Goal: Complete application form: Complete application form

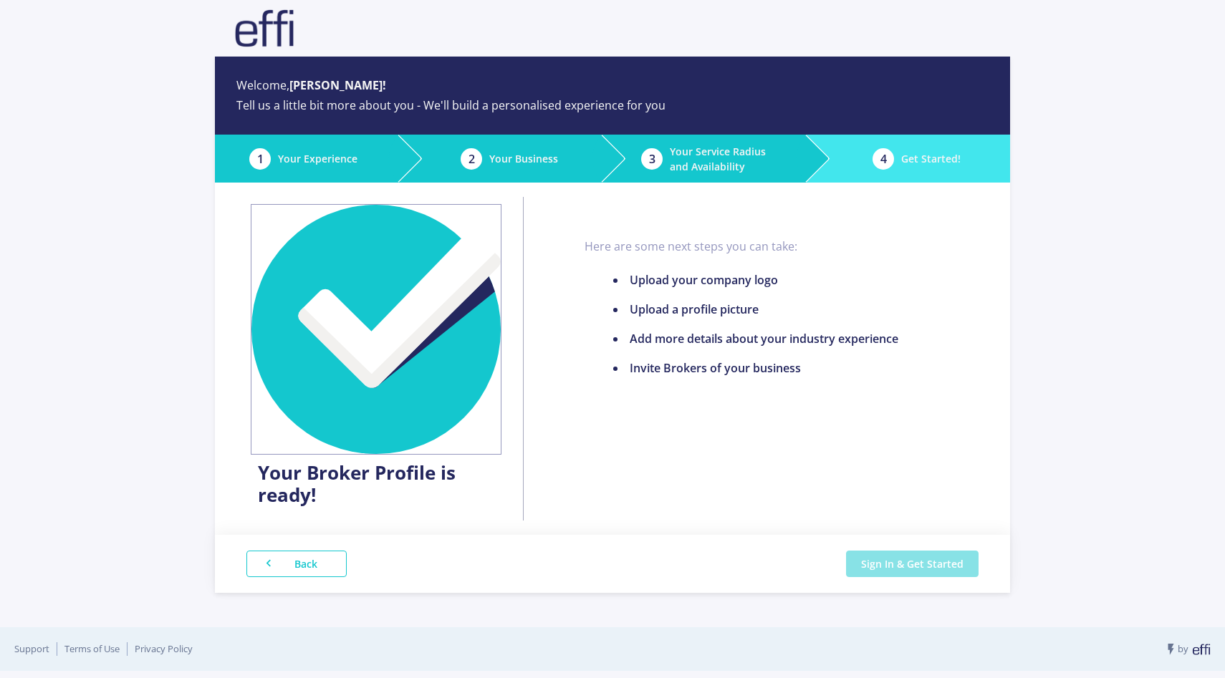
click at [888, 572] on button "Sign In & Get Started" at bounding box center [912, 564] width 133 height 27
click at [361, 152] on li "1 Your Experience" at bounding box center [307, 159] width 184 height 48
click at [525, 144] on li "2 Your Business" at bounding box center [500, 159] width 203 height 48
click at [881, 161] on div "4" at bounding box center [883, 158] width 21 height 21
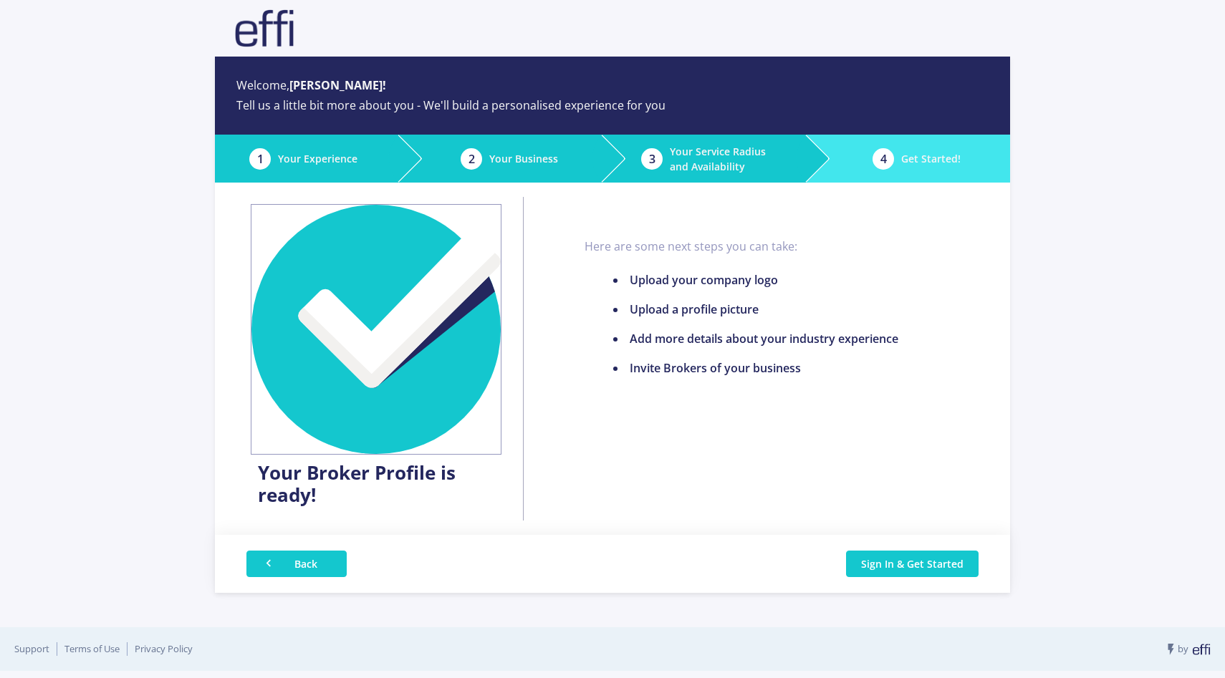
click at [326, 562] on button "Back" at bounding box center [296, 564] width 100 height 27
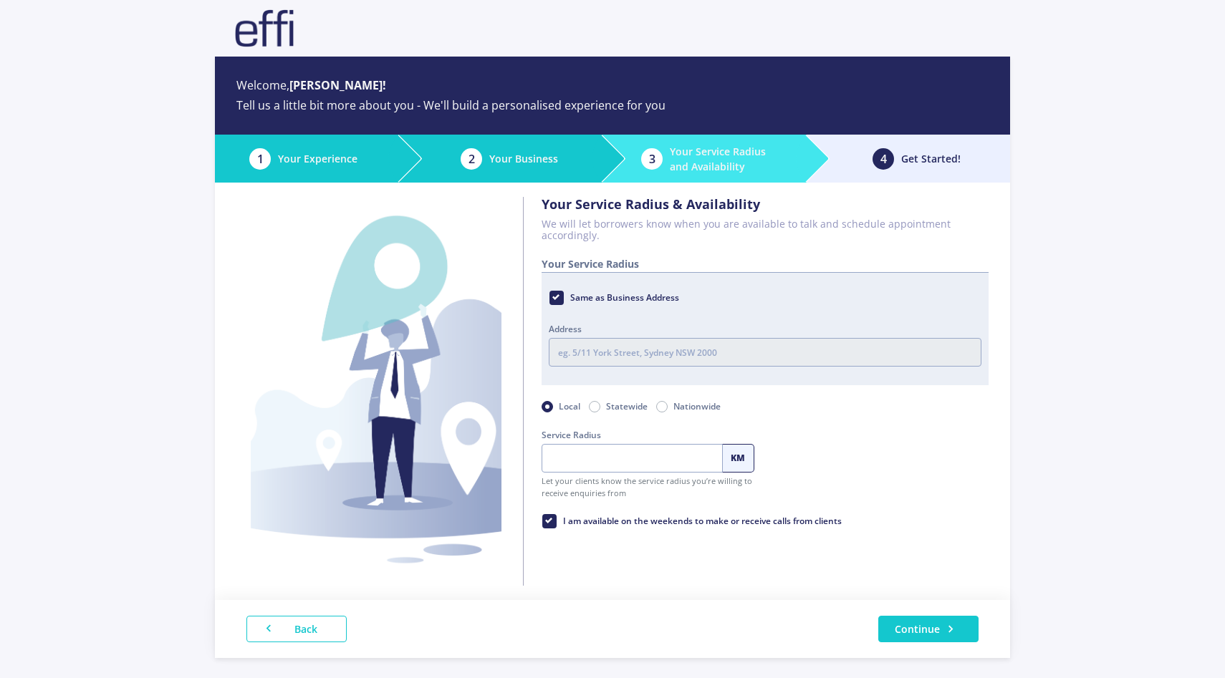
radio input "false"
radio input "true"
checkbox input "true"
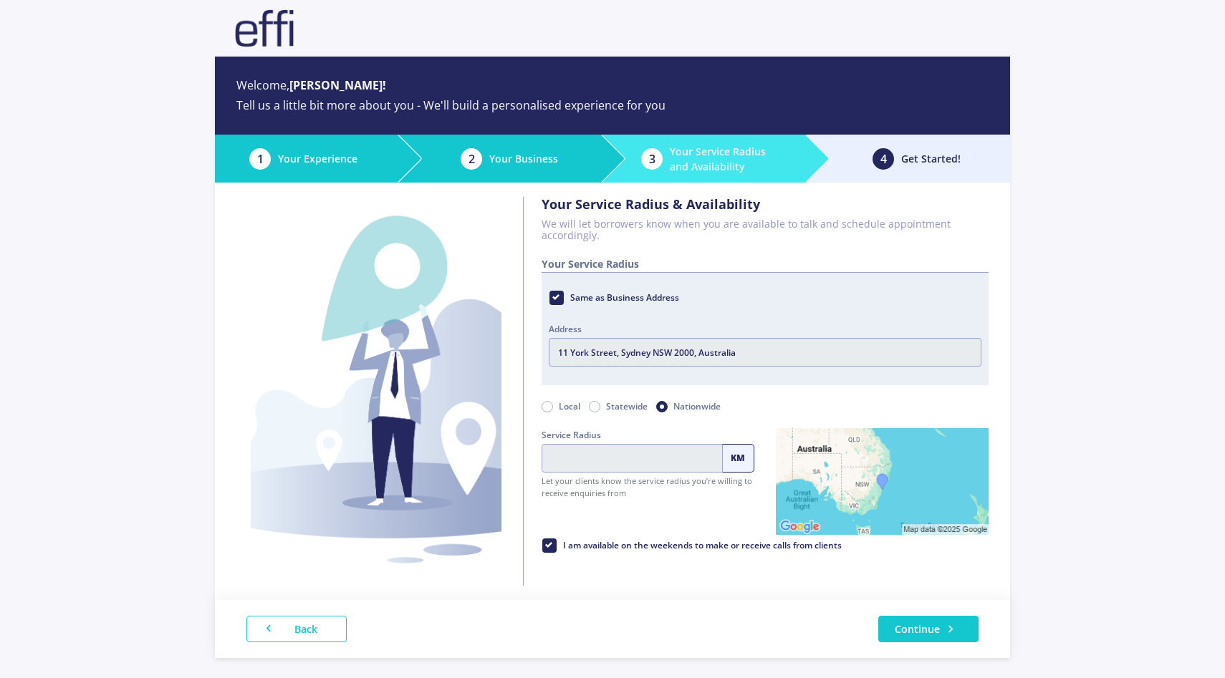
scroll to position [45, 0]
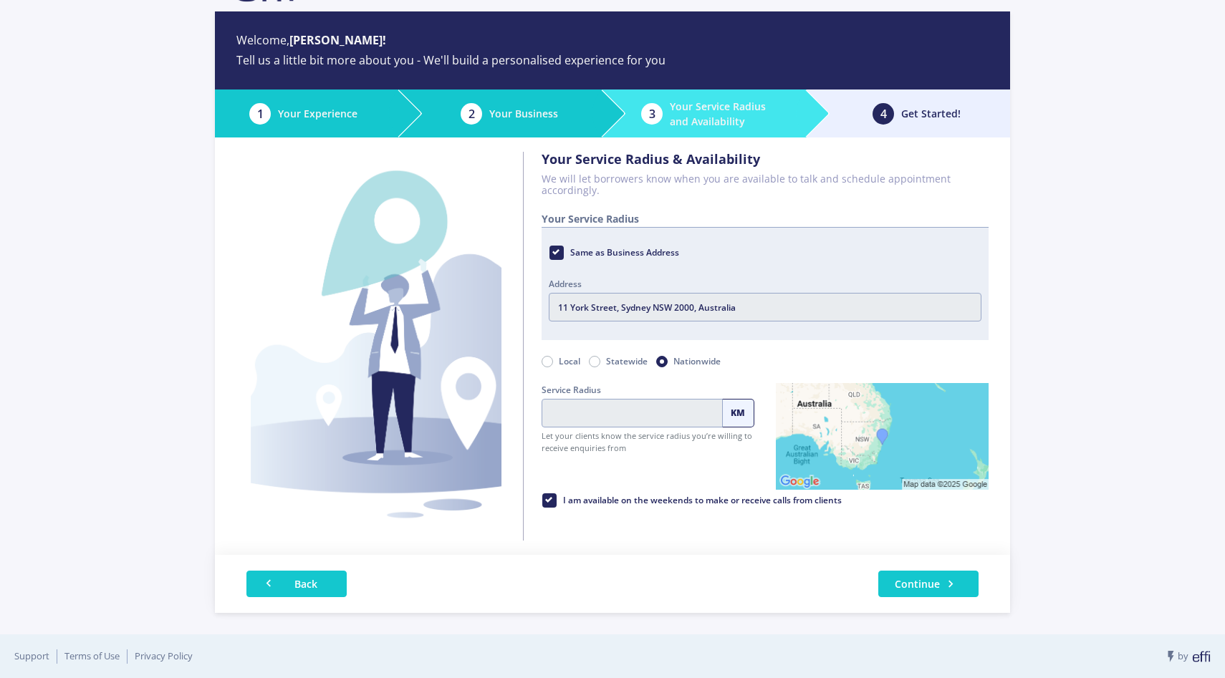
click at [306, 580] on button "Back" at bounding box center [296, 584] width 100 height 27
checkbox input "false"
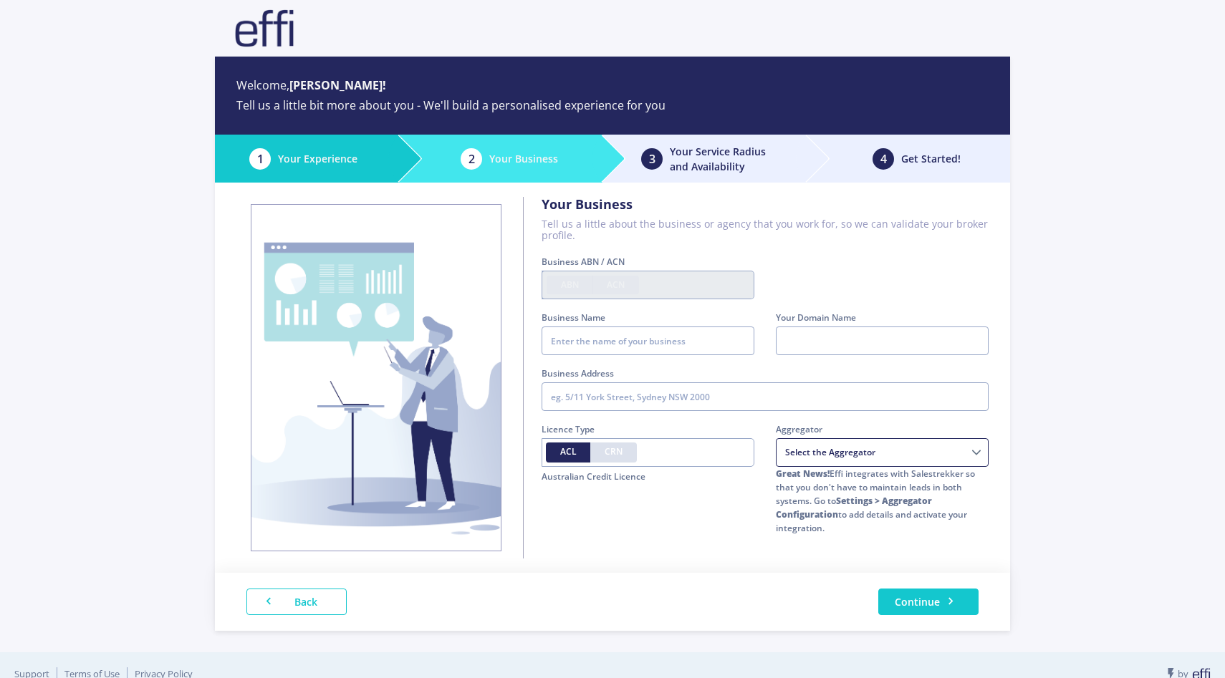
click at [306, 580] on div "Back Continue" at bounding box center [612, 602] width 795 height 58
click at [300, 592] on button "Back" at bounding box center [296, 602] width 100 height 27
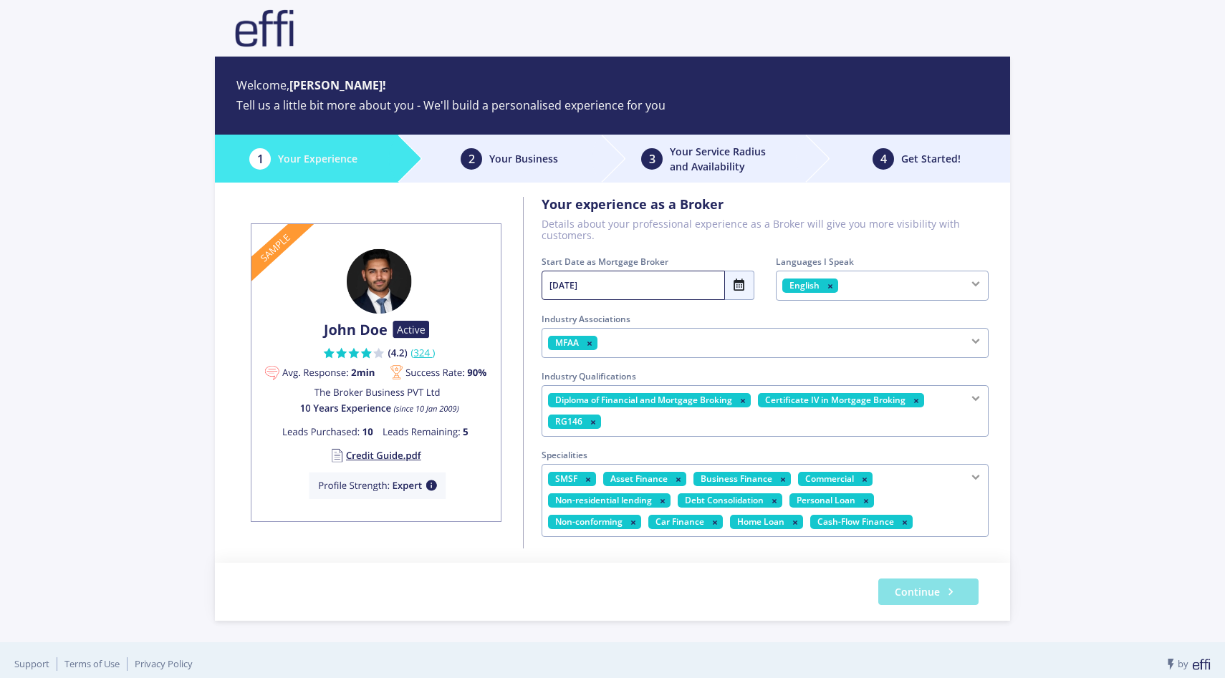
click at [942, 601] on button "Continue" at bounding box center [928, 592] width 100 height 27
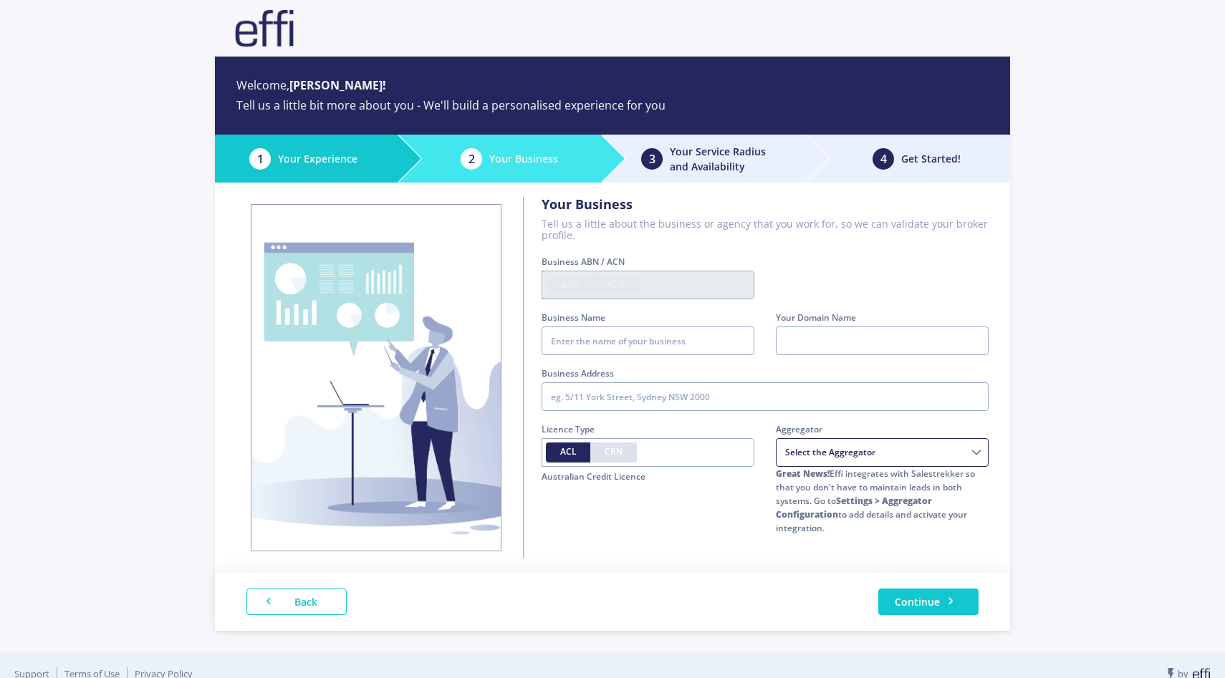
click at [612, 322] on label "Business Name" at bounding box center [648, 318] width 213 height 14
click at [612, 327] on input "Business Name" at bounding box center [648, 341] width 213 height 29
click at [612, 332] on input "Business Name" at bounding box center [648, 341] width 213 height 29
type input "K Finance Pty Ltd"
click at [796, 347] on div at bounding box center [882, 341] width 213 height 29
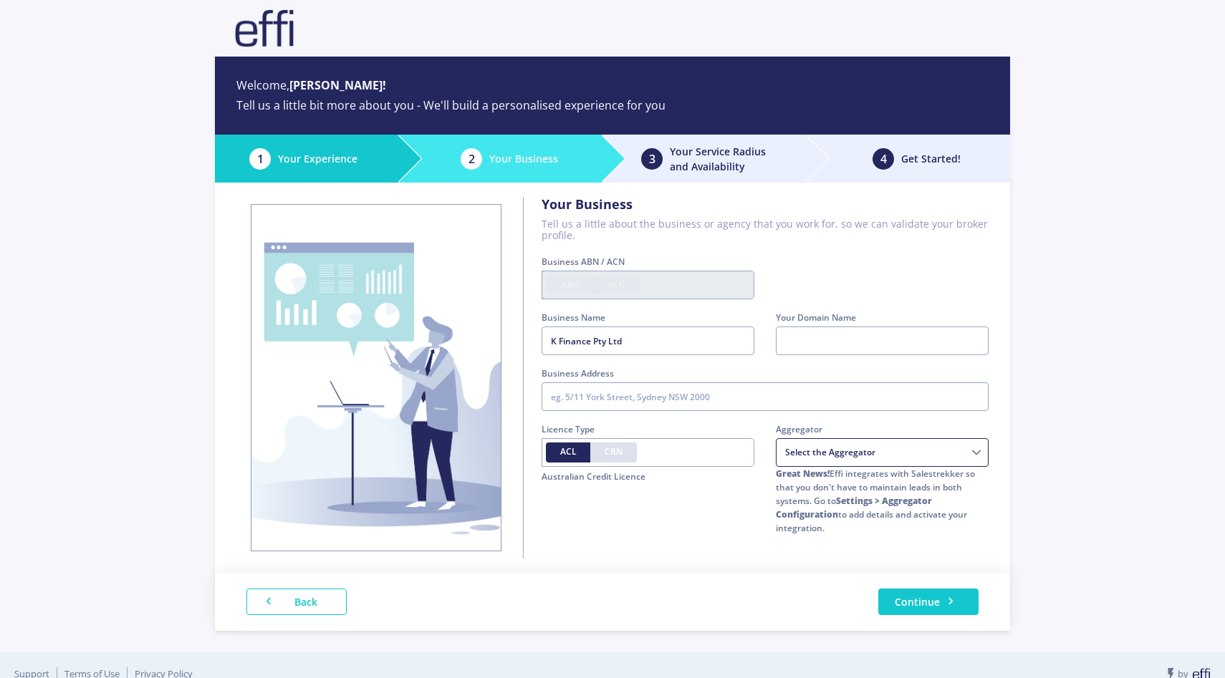
click at [822, 348] on div at bounding box center [882, 341] width 213 height 29
click at [791, 370] on label "Business Address" at bounding box center [765, 374] width 447 height 14
click at [789, 391] on input "text" at bounding box center [765, 397] width 447 height 29
click at [935, 600] on button "Continue" at bounding box center [928, 602] width 100 height 27
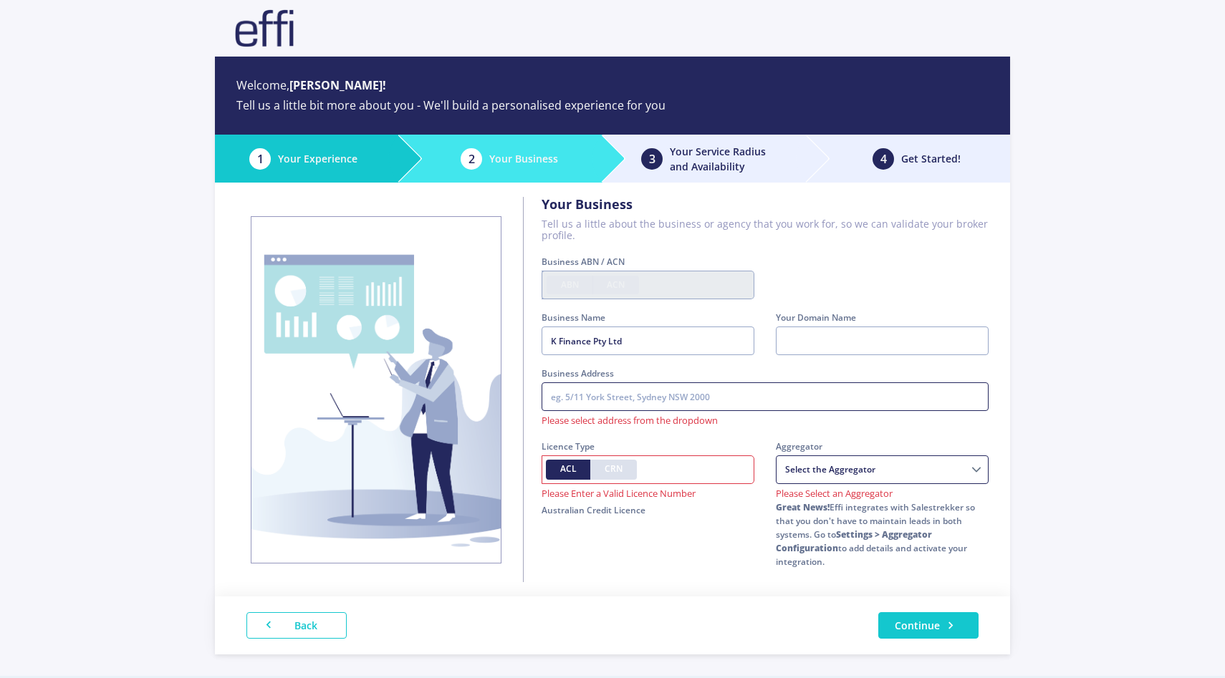
click at [652, 395] on input "text" at bounding box center [765, 397] width 447 height 29
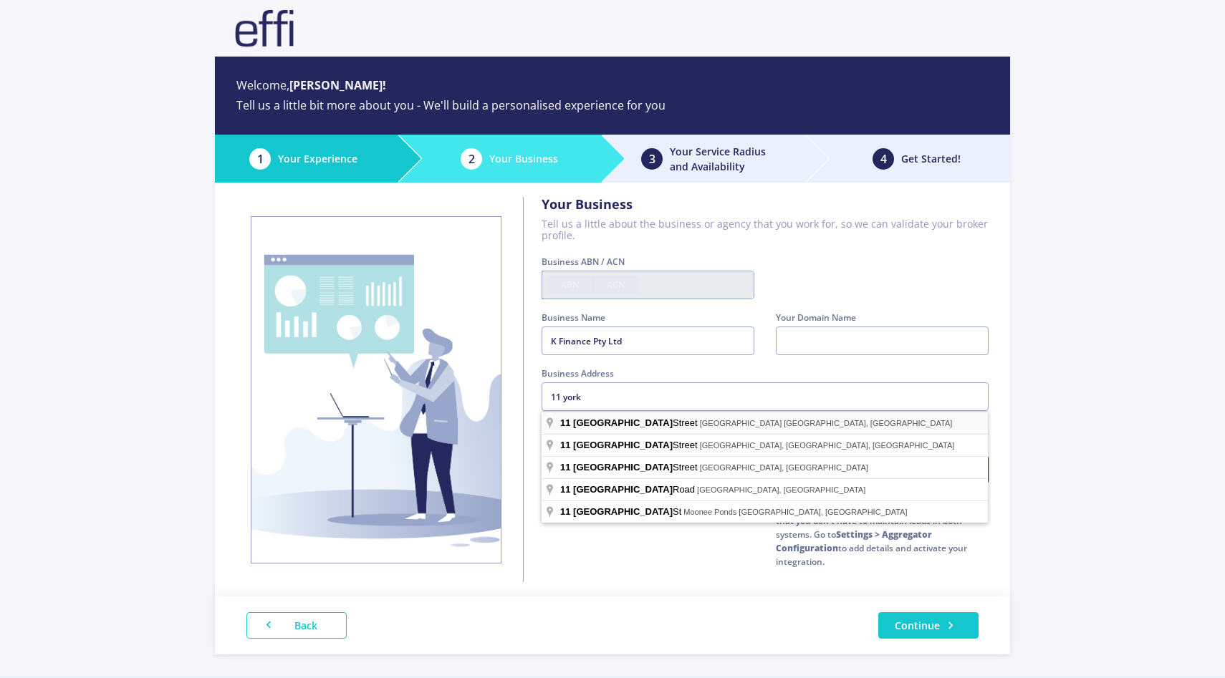
type input "[STREET_ADDRESS]"
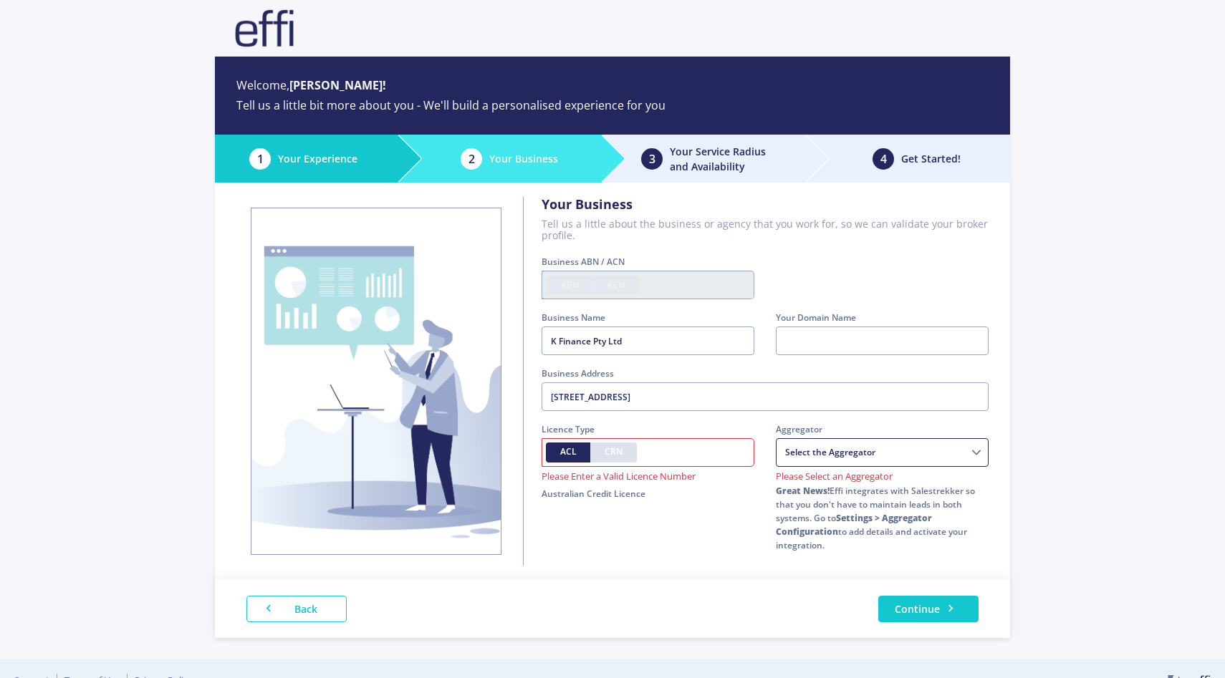
click at [615, 451] on span "CRN" at bounding box center [614, 452] width 18 height 12
click at [614, 451] on input "CRN" at bounding box center [609, 450] width 9 height 9
radio input "true"
click at [574, 453] on span "ACL" at bounding box center [568, 452] width 16 height 12
click at [570, 453] on input "ACL" at bounding box center [564, 450] width 9 height 9
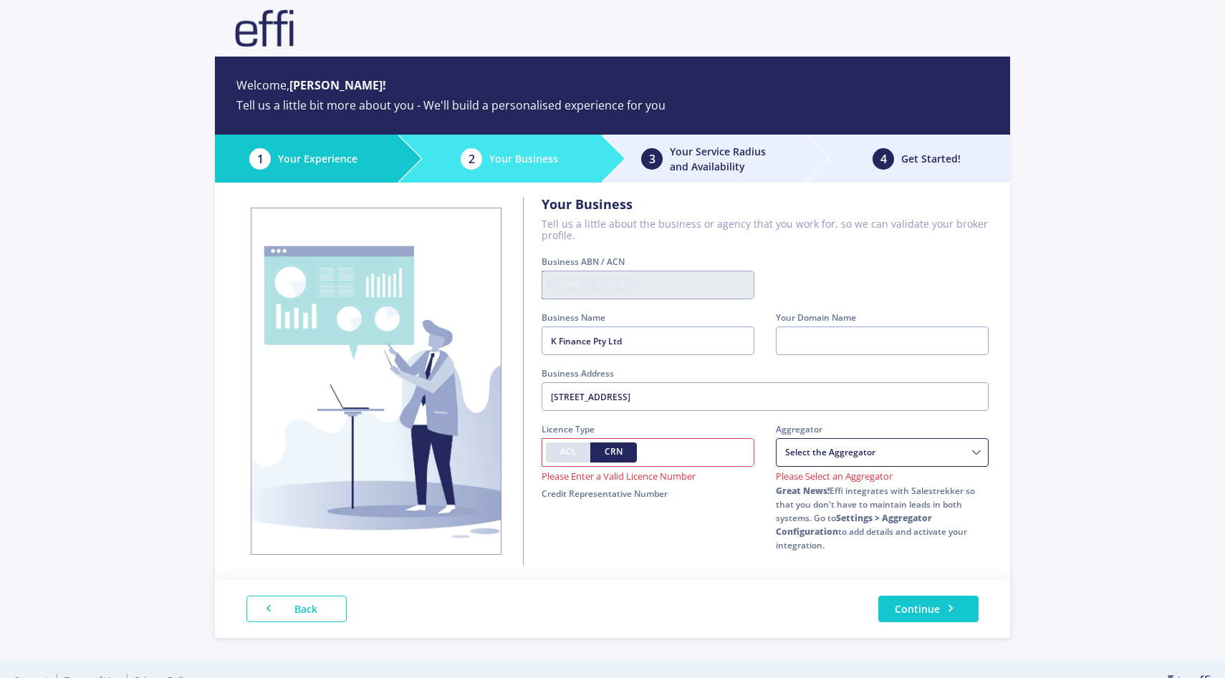
radio input "true"
click at [647, 448] on input "text" at bounding box center [648, 452] width 213 height 29
type input "123456"
click at [643, 509] on div "Licence Type ACL CRN 123456 Australian Credit Licence" at bounding box center [648, 494] width 234 height 143
click at [886, 448] on select "Choice Aggregation Services AMAG Astute Financial Management Buyers choice Home…" at bounding box center [882, 452] width 213 height 29
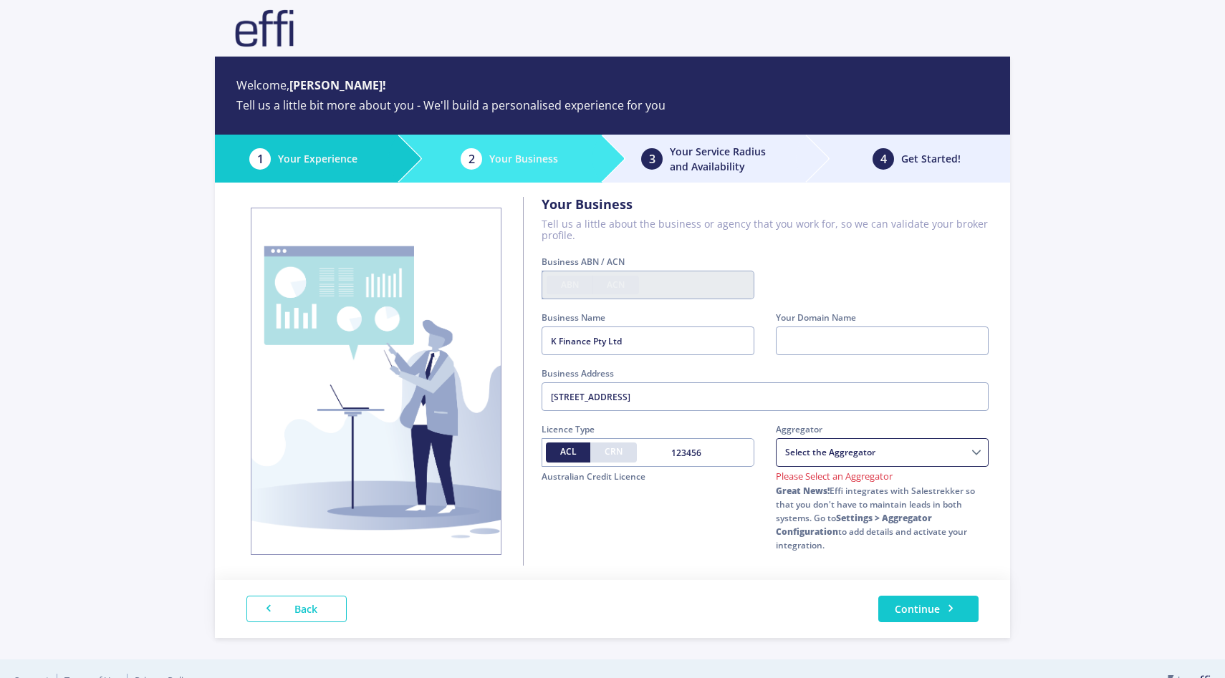
select select "08d7eb2d-cb49-11f7-4a96-f7ad1c751c84"
click at [776, 438] on select "Choice Aggregation Services AMAG Astute Financial Management Buyers choice Home…" at bounding box center [882, 452] width 213 height 29
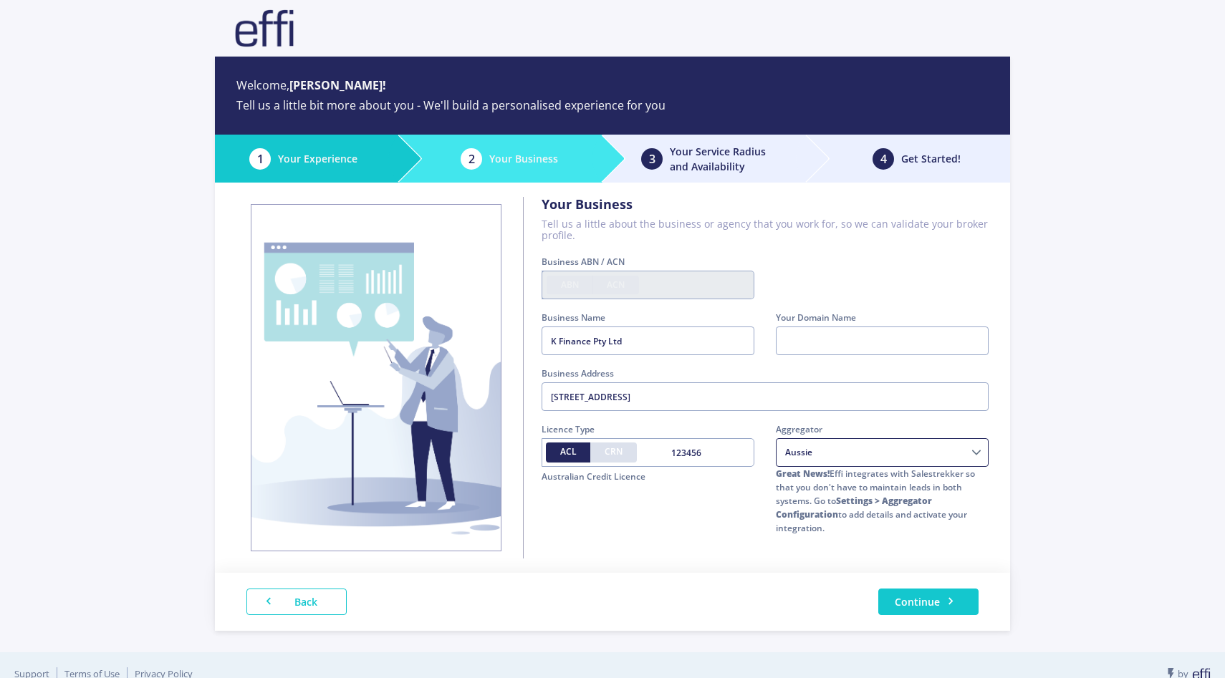
click at [904, 587] on div "Back Continue" at bounding box center [612, 602] width 795 height 58
click at [904, 599] on button "Continue" at bounding box center [928, 602] width 100 height 27
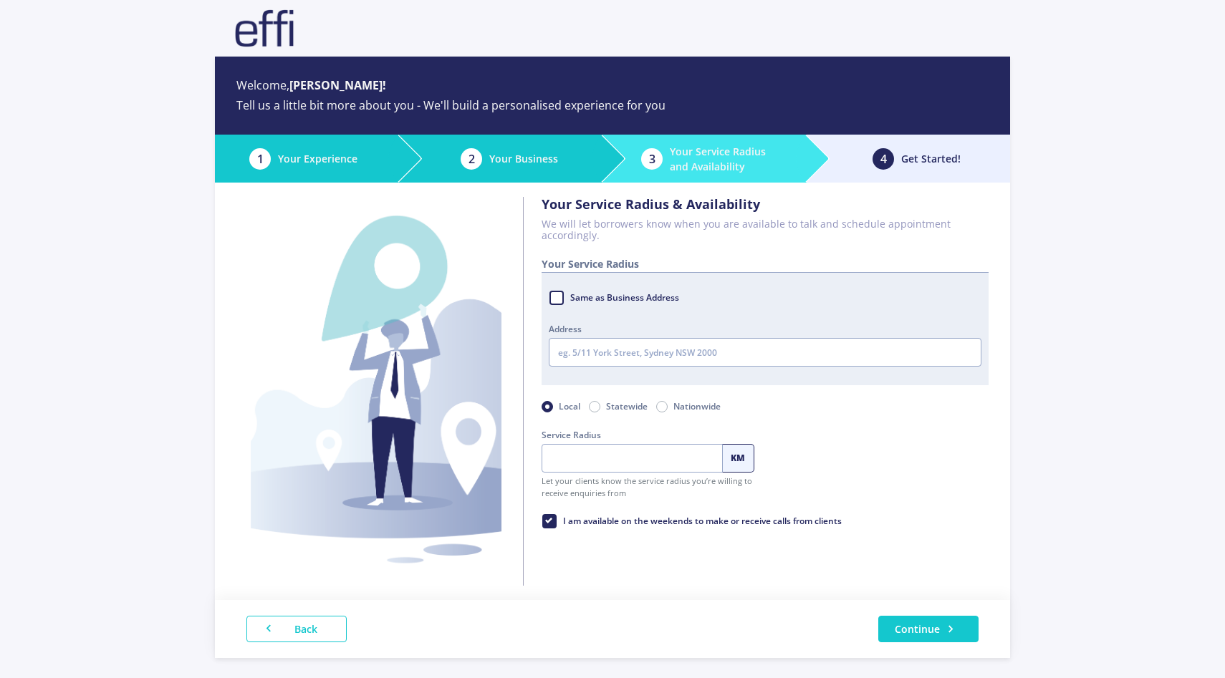
radio input "false"
radio input "true"
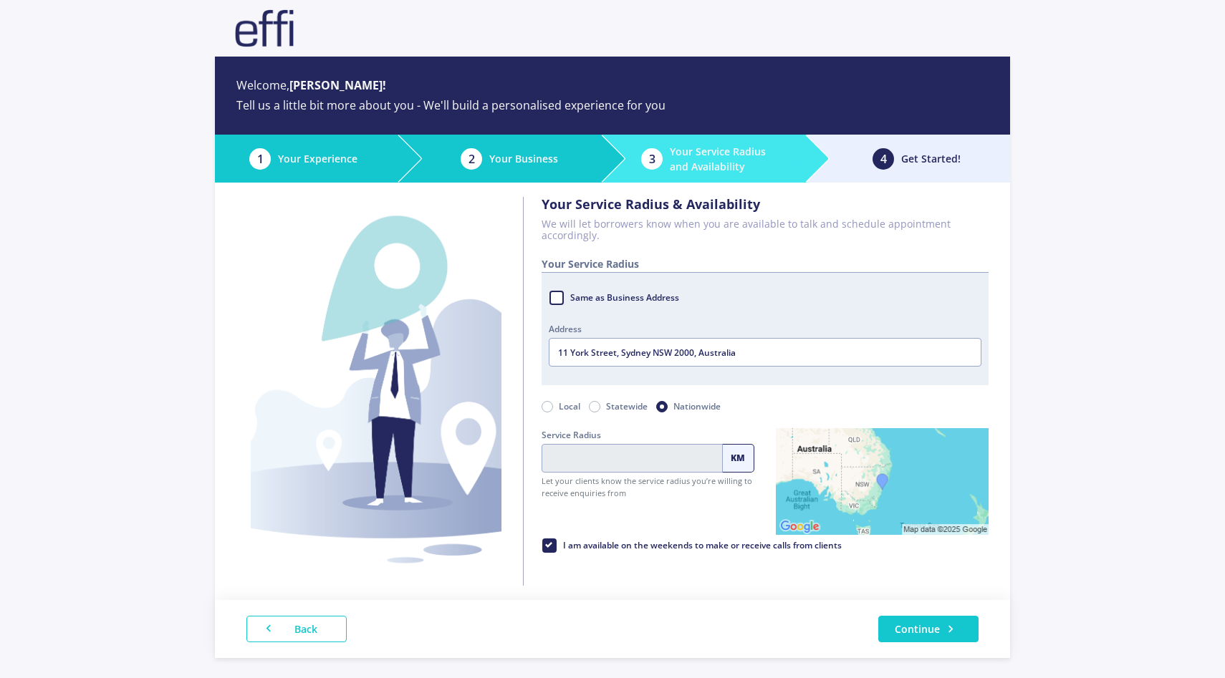
click at [667, 544] on label "I am available on the weekends to make or receive calls from clients" at bounding box center [702, 545] width 280 height 21
click at [553, 544] on input "I am available on the weekends to make or receive calls from clients" at bounding box center [547, 542] width 11 height 14
click at [667, 544] on label "I am available on the weekends to make or receive calls from clients" at bounding box center [702, 545] width 280 height 21
click at [553, 544] on input "I am available on the weekends to make or receive calls from clients" at bounding box center [547, 542] width 11 height 14
checkbox input "true"
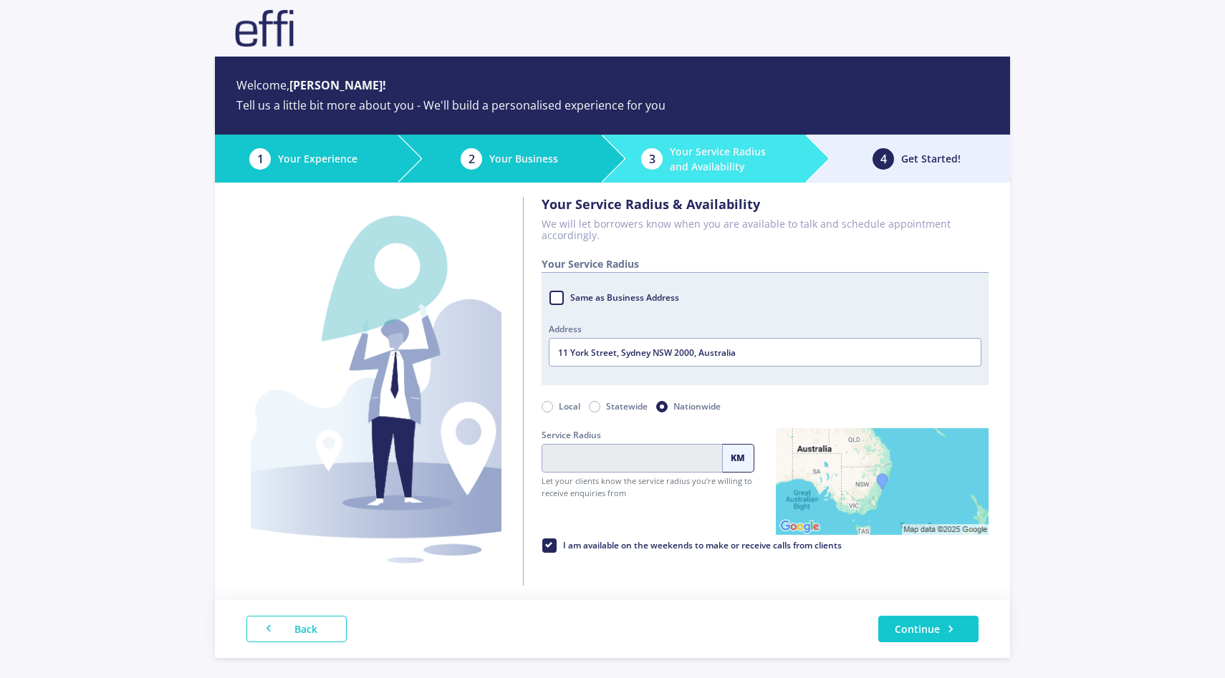
click at [564, 297] on div "Same as Business Address" at bounding box center [765, 299] width 433 height 24
click at [569, 297] on label "Same as Business Address" at bounding box center [624, 297] width 110 height 21
click at [560, 297] on input "Same as Business Address" at bounding box center [554, 294] width 11 height 14
checkbox input "true"
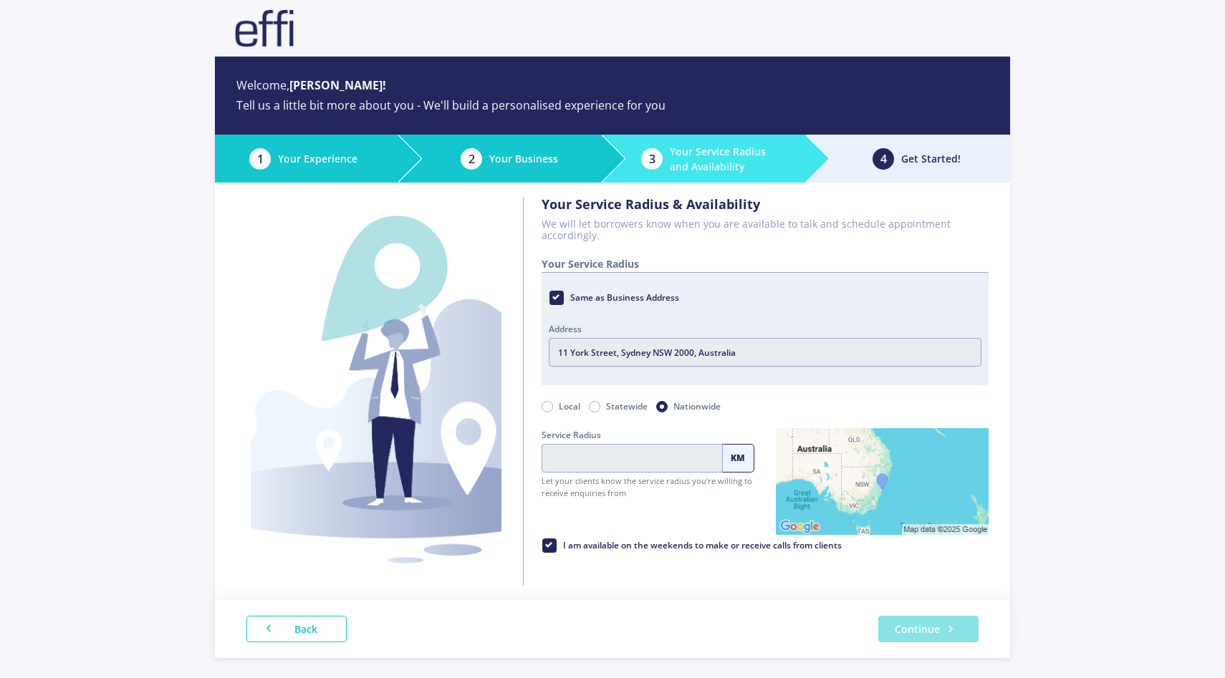
click at [922, 623] on button "Continue" at bounding box center [928, 629] width 100 height 27
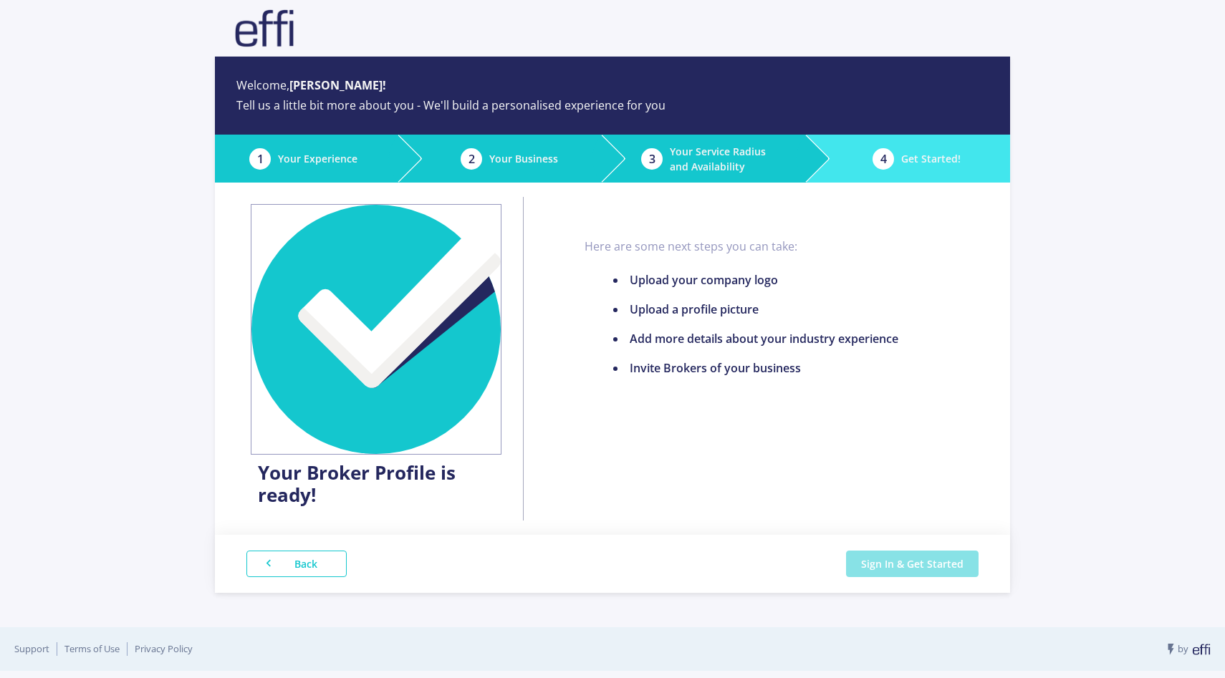
click at [923, 573] on button "Sign In & Get Started" at bounding box center [912, 564] width 133 height 27
